Goal: Transaction & Acquisition: Purchase product/service

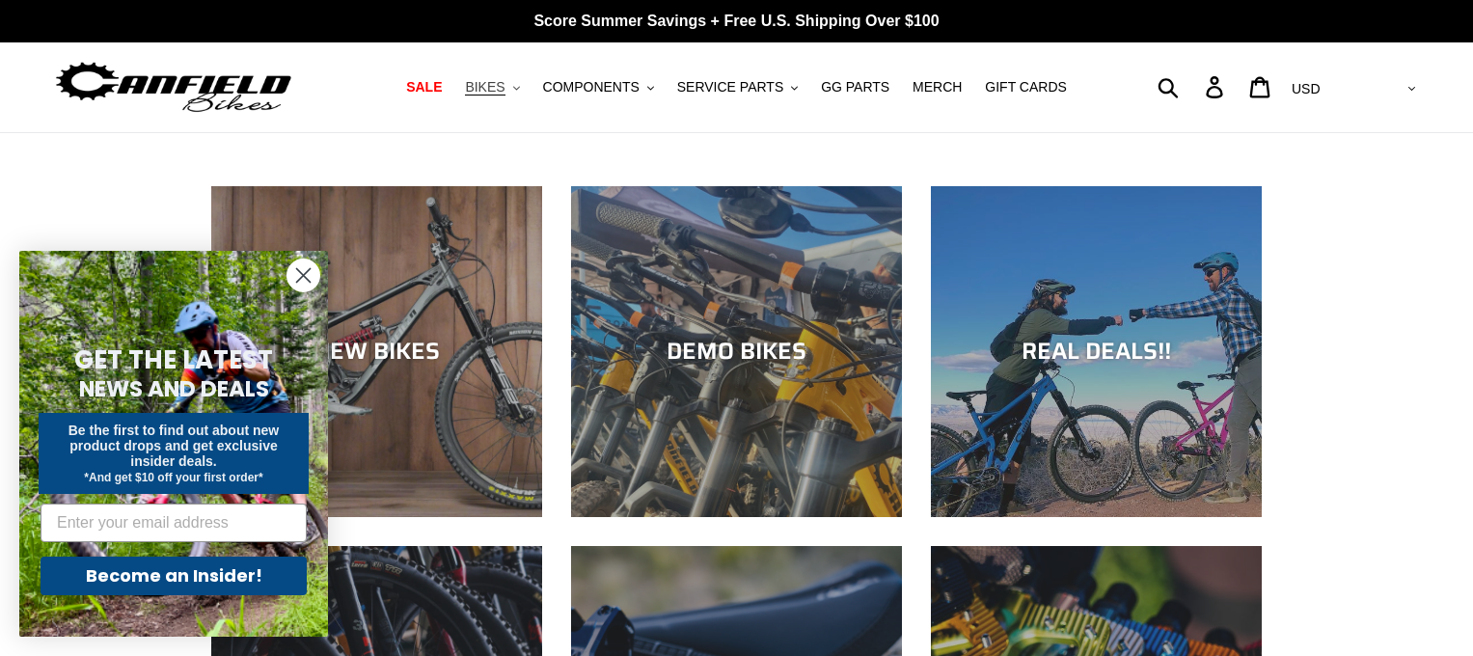
click at [504, 90] on span "BIKES" at bounding box center [485, 87] width 40 height 16
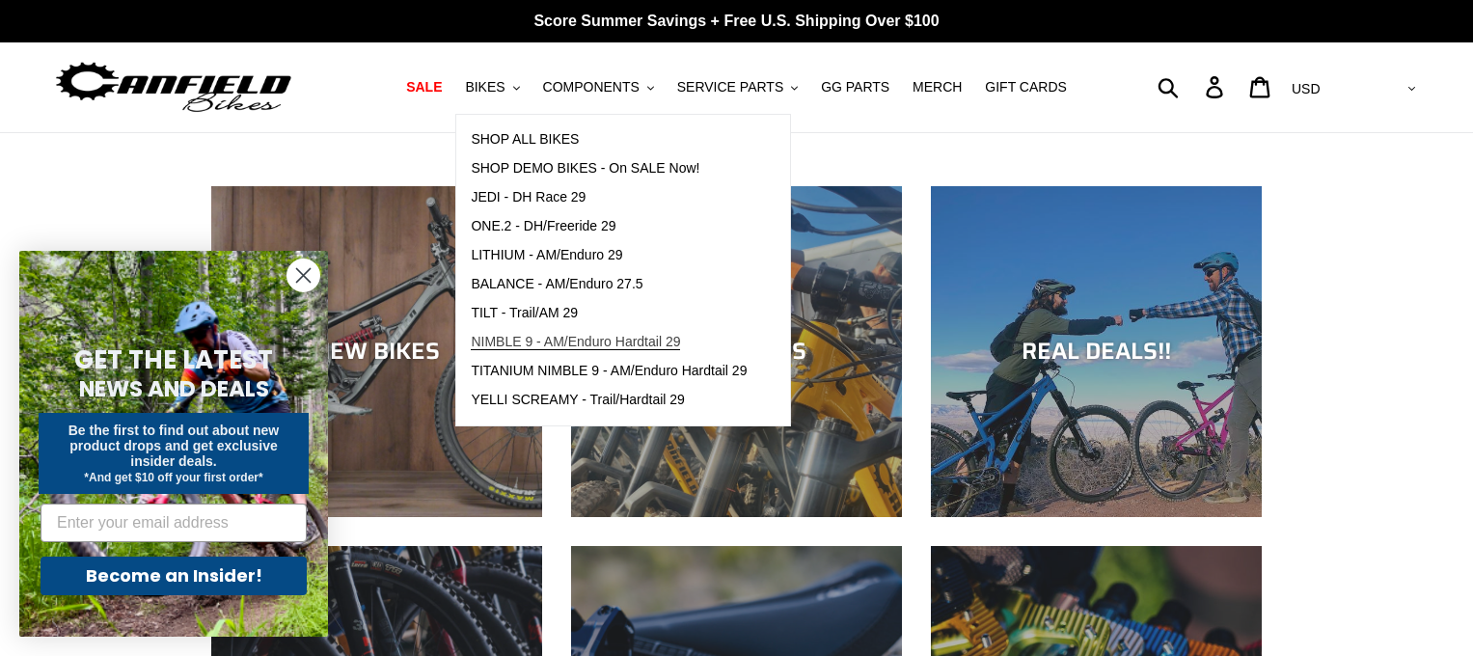
click at [515, 341] on span "NIMBLE 9 - AM/Enduro Hardtail 29" at bounding box center [575, 342] width 209 height 16
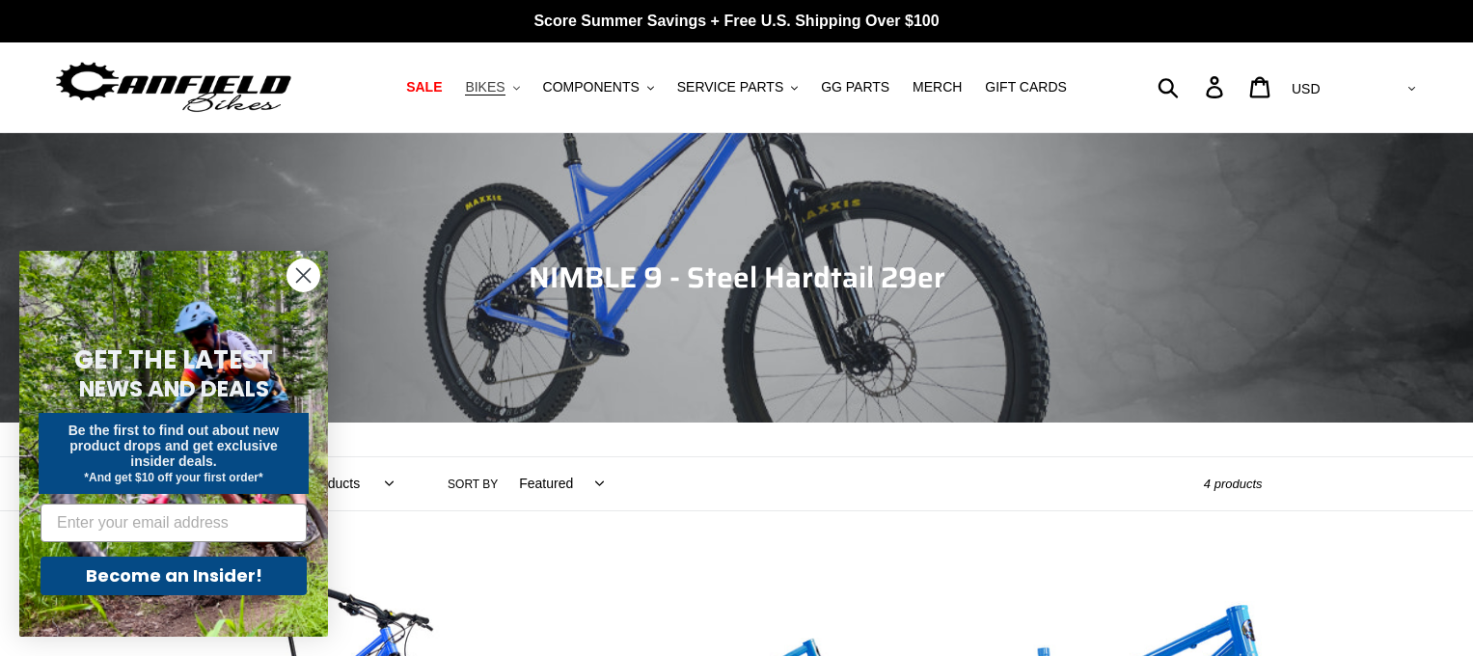
click at [500, 86] on span "BIKES" at bounding box center [485, 87] width 40 height 16
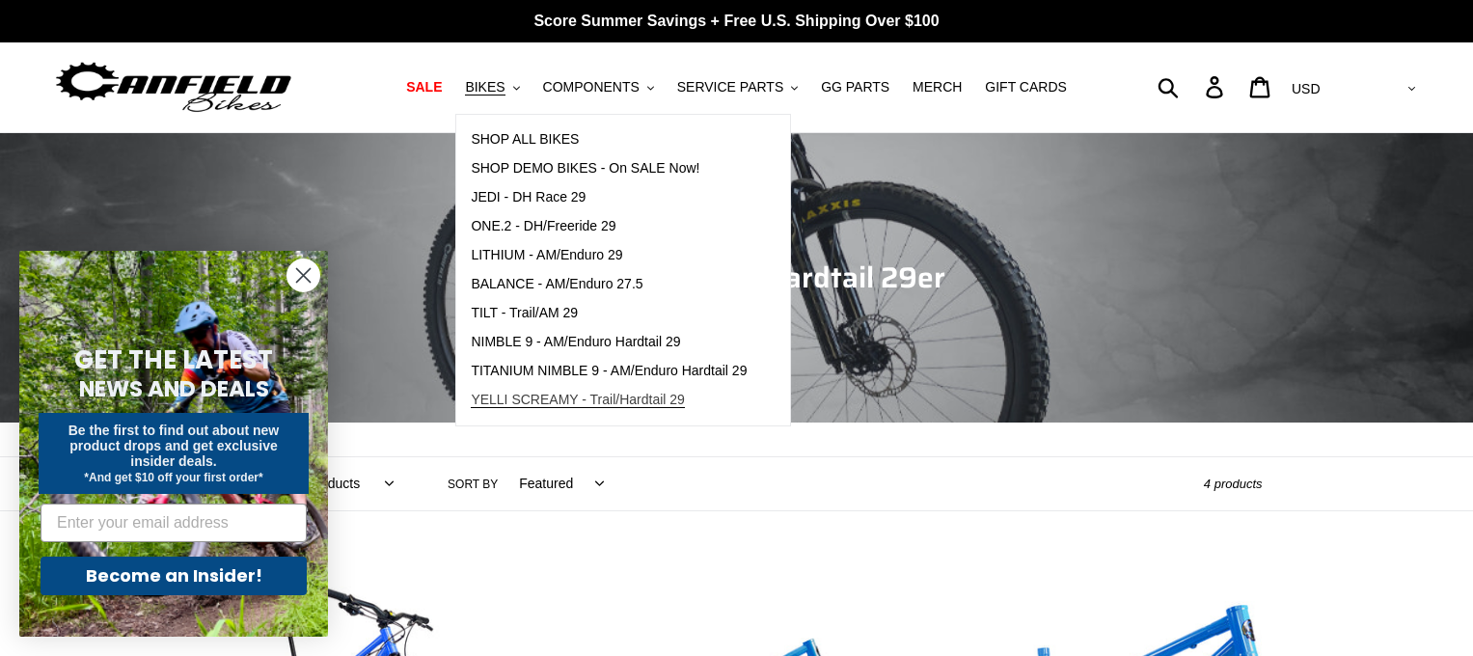
click at [527, 394] on span "YELLI SCREAMY - Trail/Hardtail 29" at bounding box center [578, 400] width 214 height 16
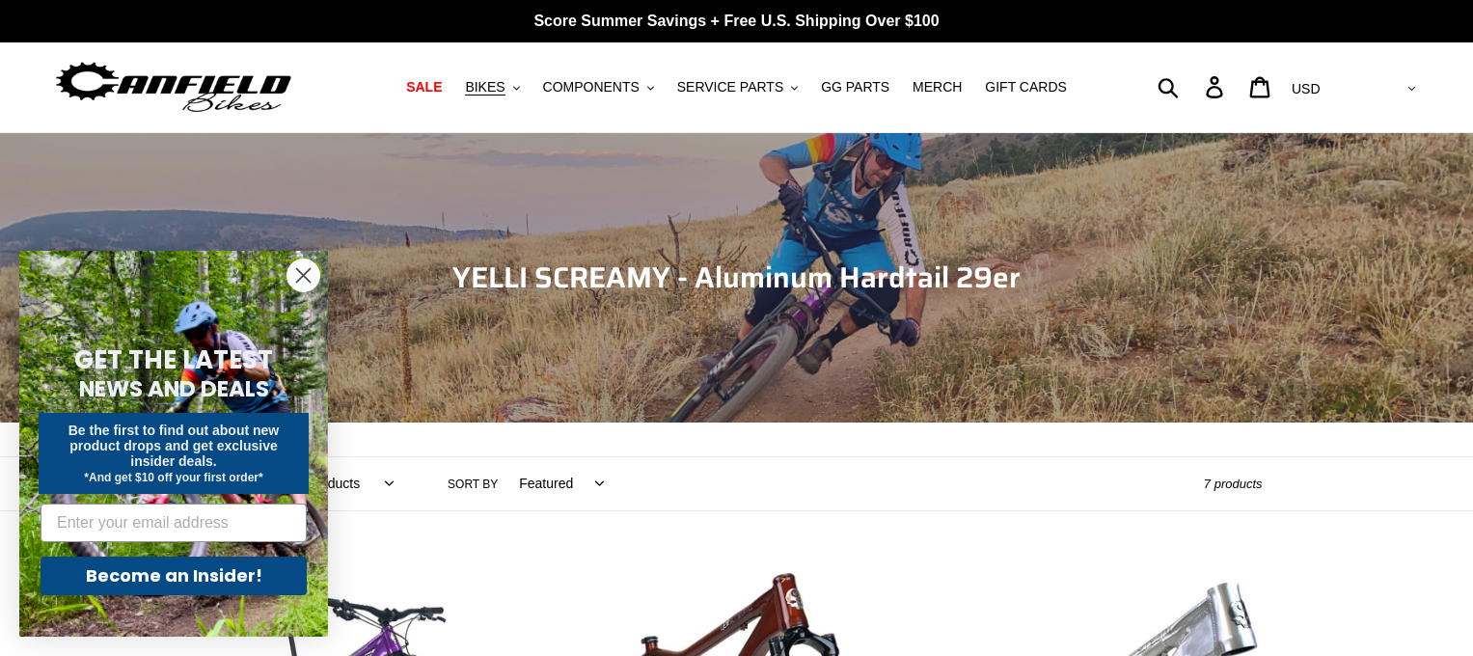
drag, startPoint x: 293, startPoint y: 271, endPoint x: 307, endPoint y: 260, distance: 17.2
click at [293, 271] on circle "Close dialog" at bounding box center [303, 275] width 32 height 32
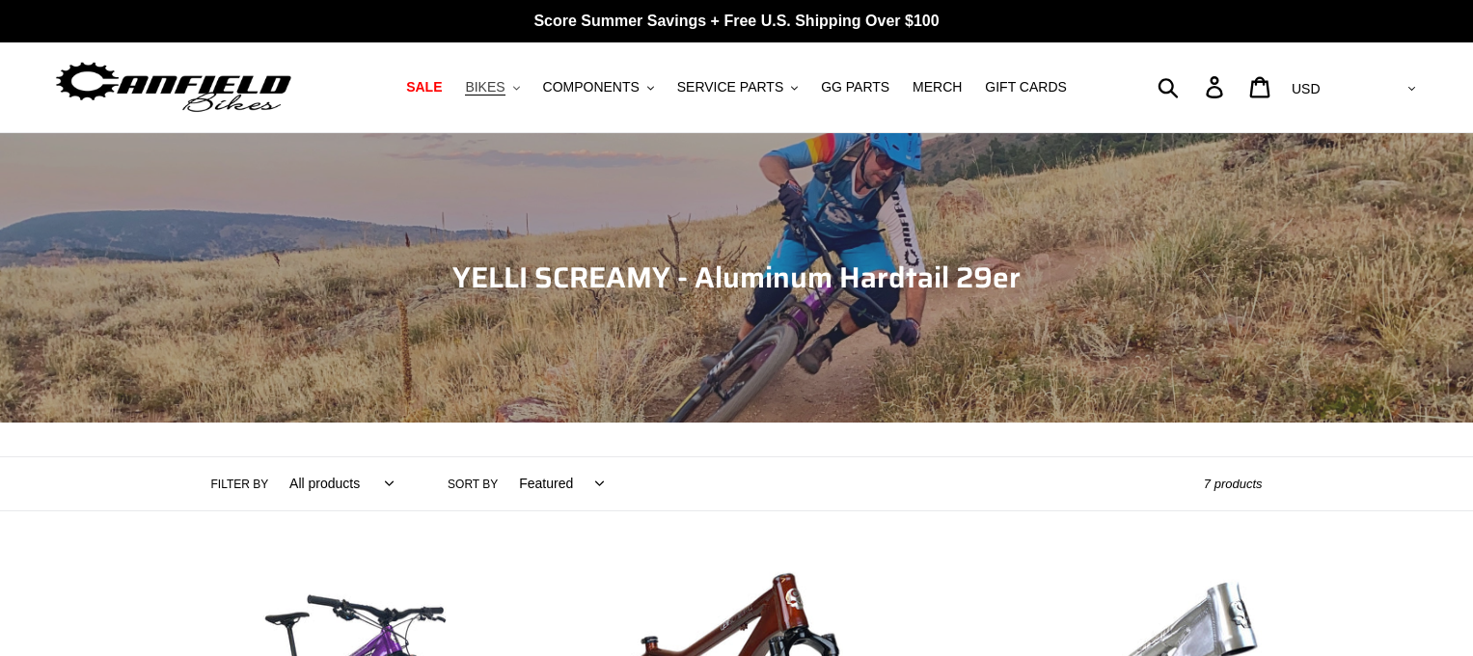
click at [501, 89] on span "BIKES" at bounding box center [485, 87] width 40 height 16
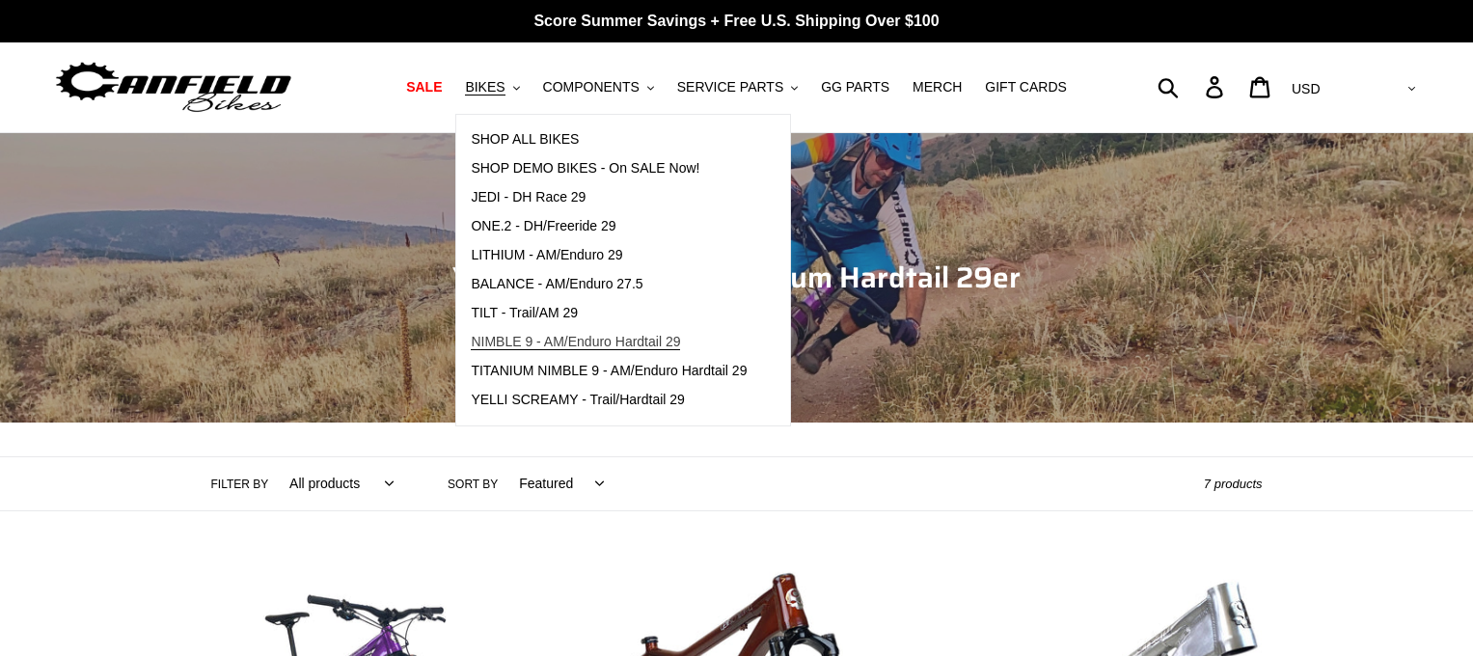
click at [519, 339] on span "NIMBLE 9 - AM/Enduro Hardtail 29" at bounding box center [575, 342] width 209 height 16
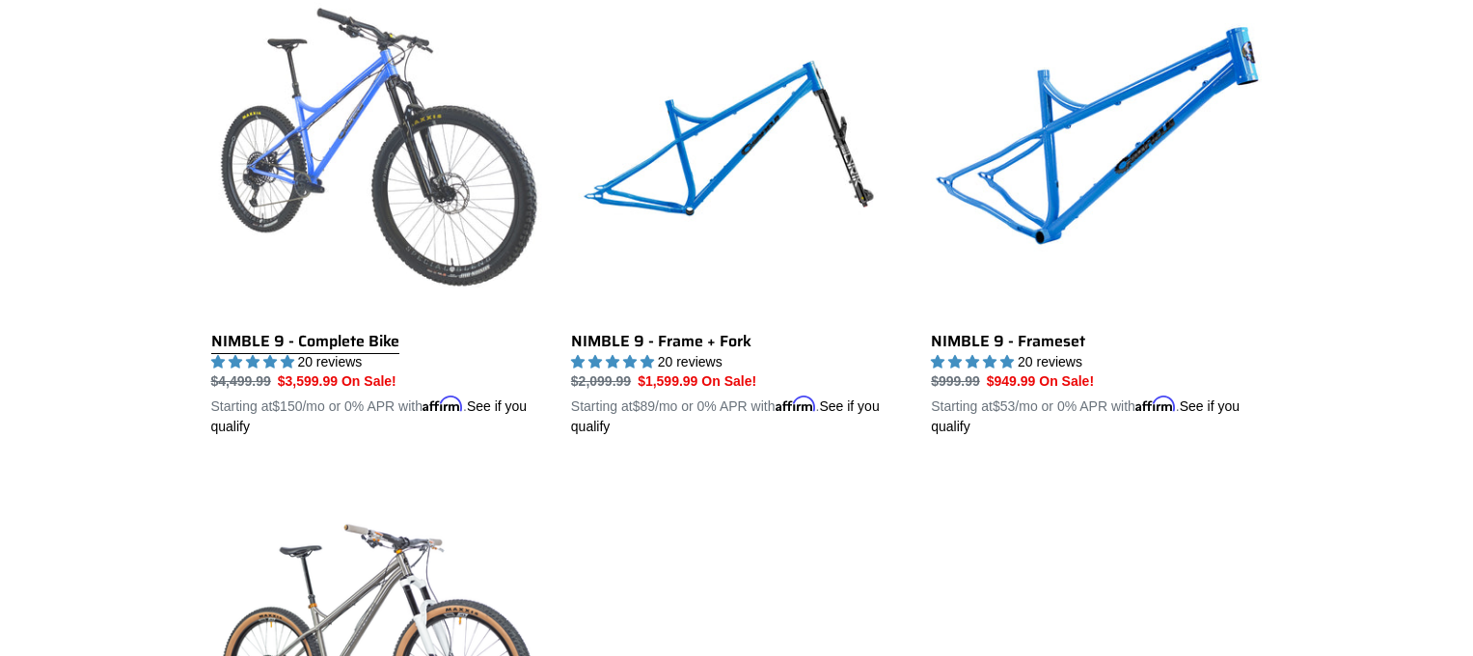
scroll to position [577, 0]
click at [318, 163] on link "NIMBLE 9 - Complete Bike" at bounding box center [376, 212] width 331 height 451
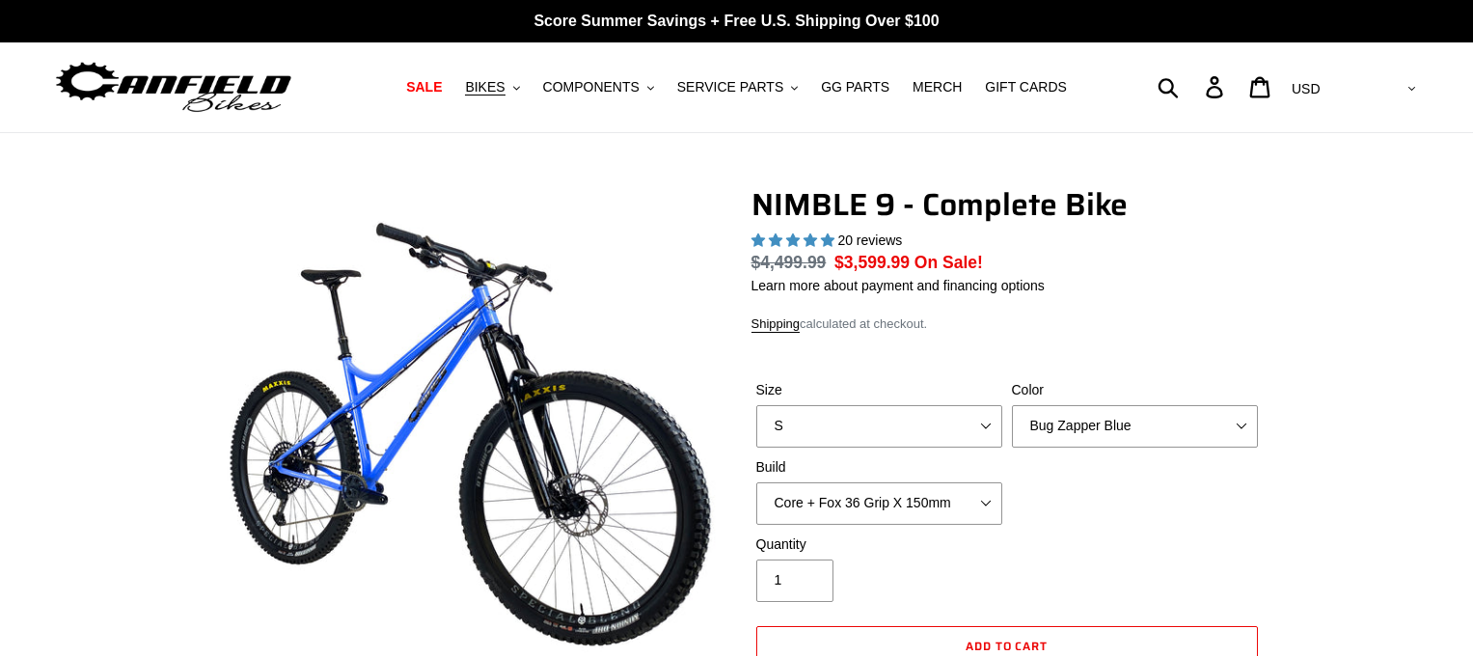
select select "highest-rating"
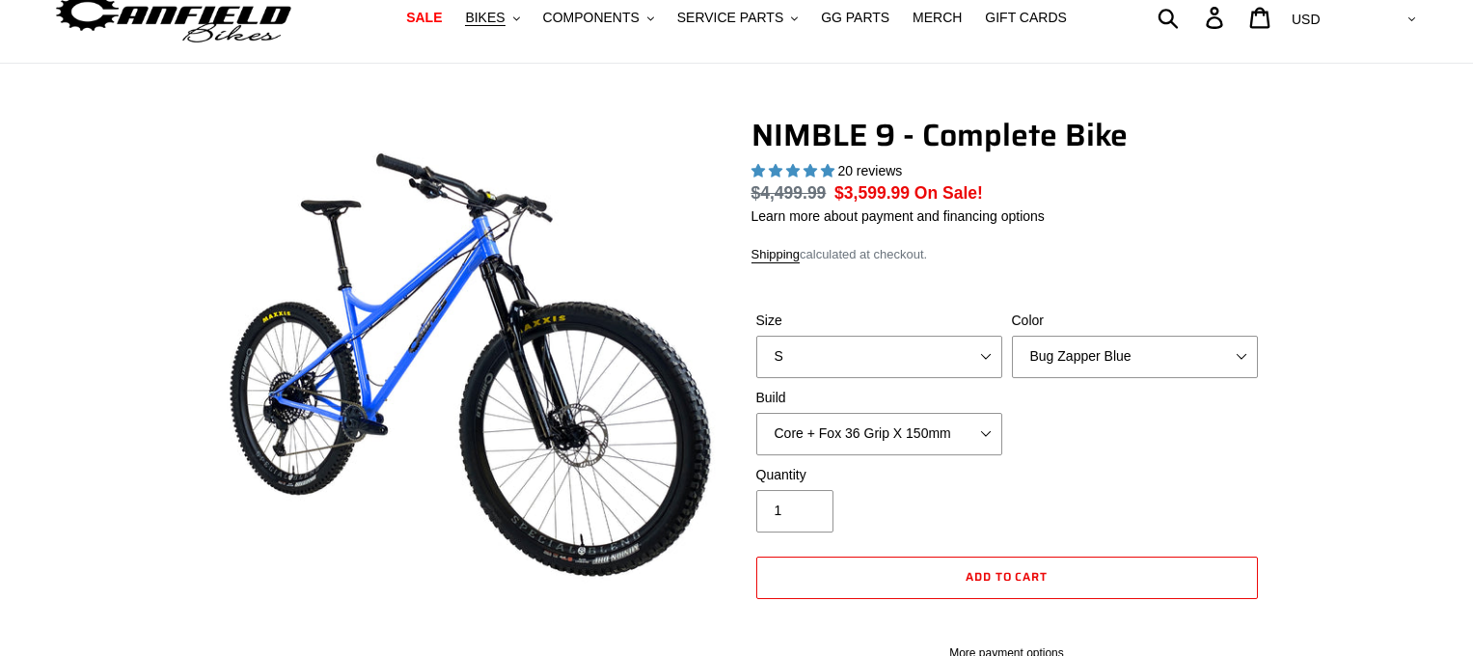
scroll to position [122, 0]
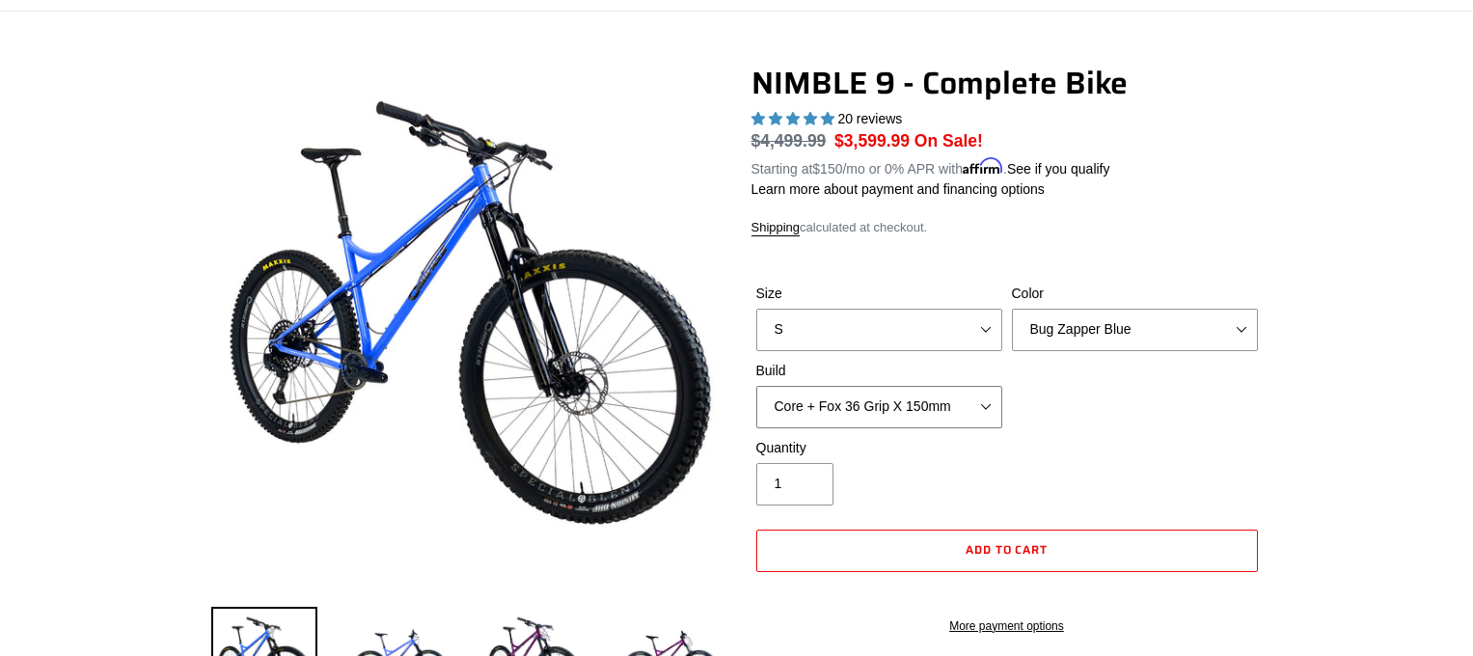
select select "Pro + Fox 36 Grip X 150mm"
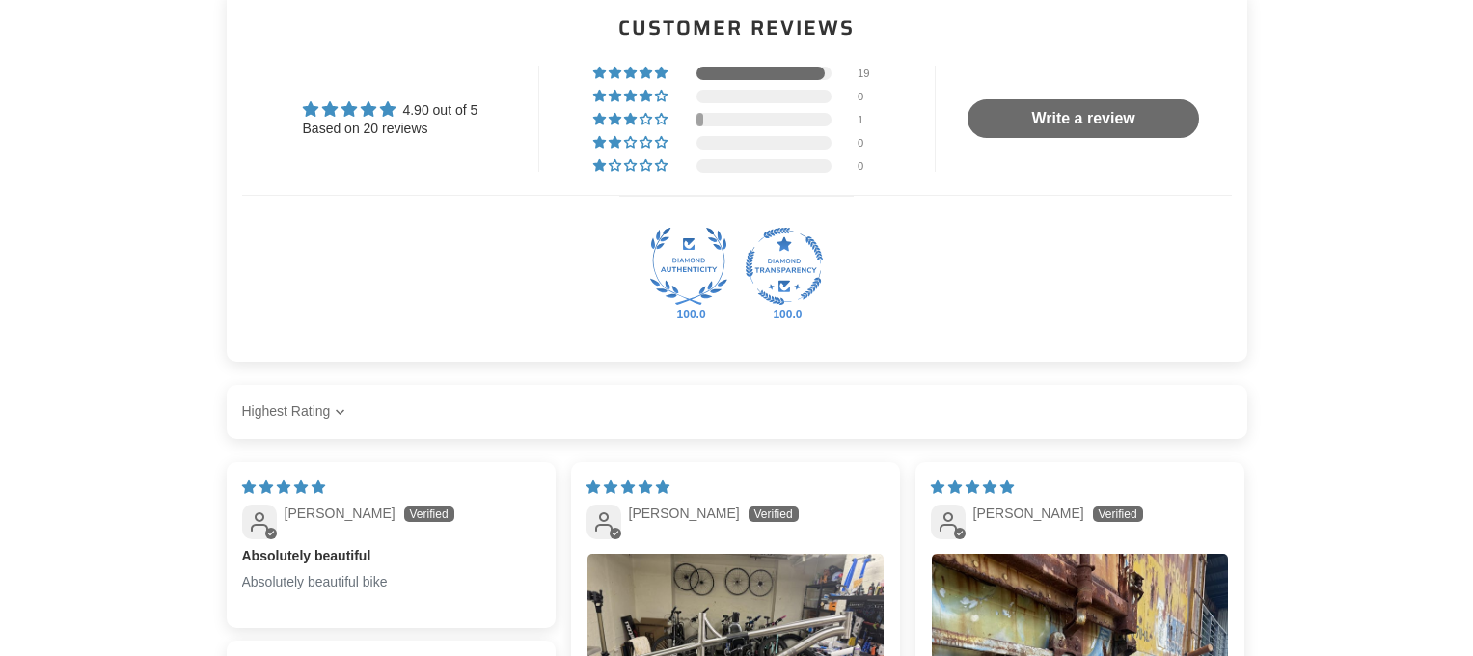
scroll to position [3319, 0]
